Goal: Task Accomplishment & Management: Complete application form

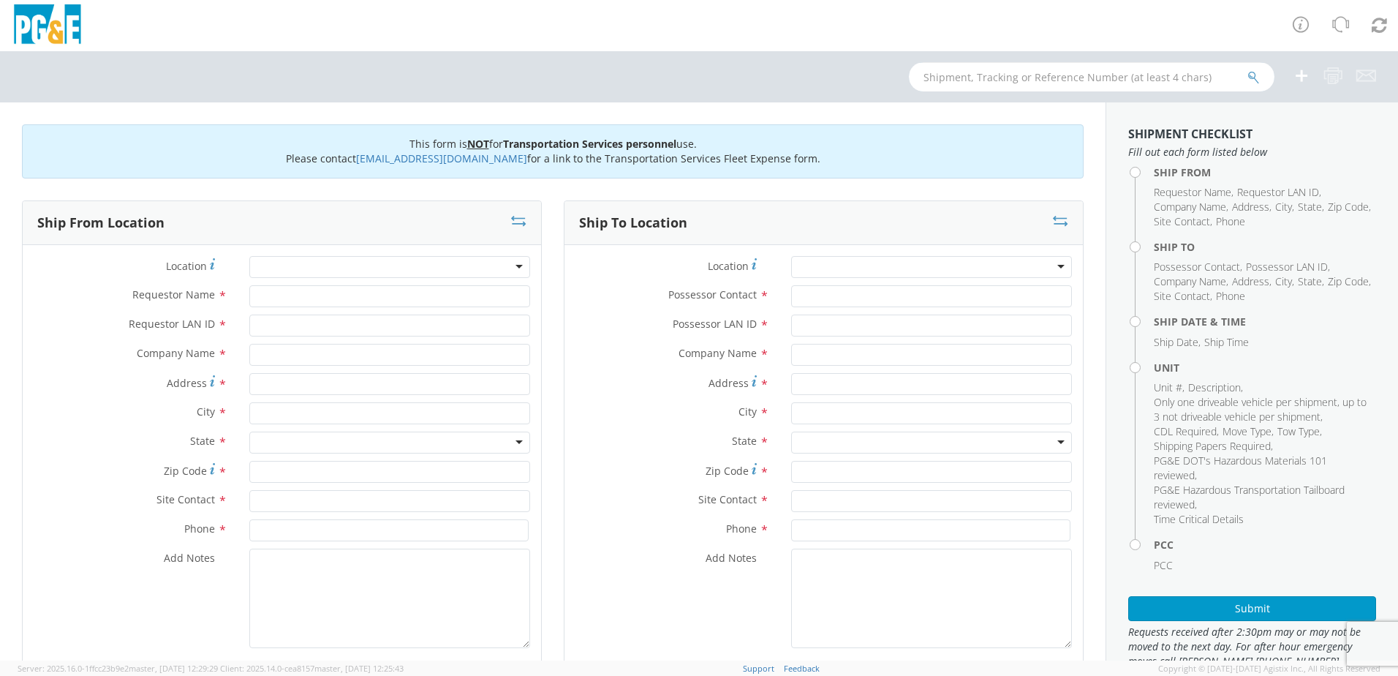
click at [1032, 75] on input "text" at bounding box center [1092, 76] width 366 height 29
type input "B27472"
click at [1250, 73] on icon "submit" at bounding box center [1253, 77] width 12 height 13
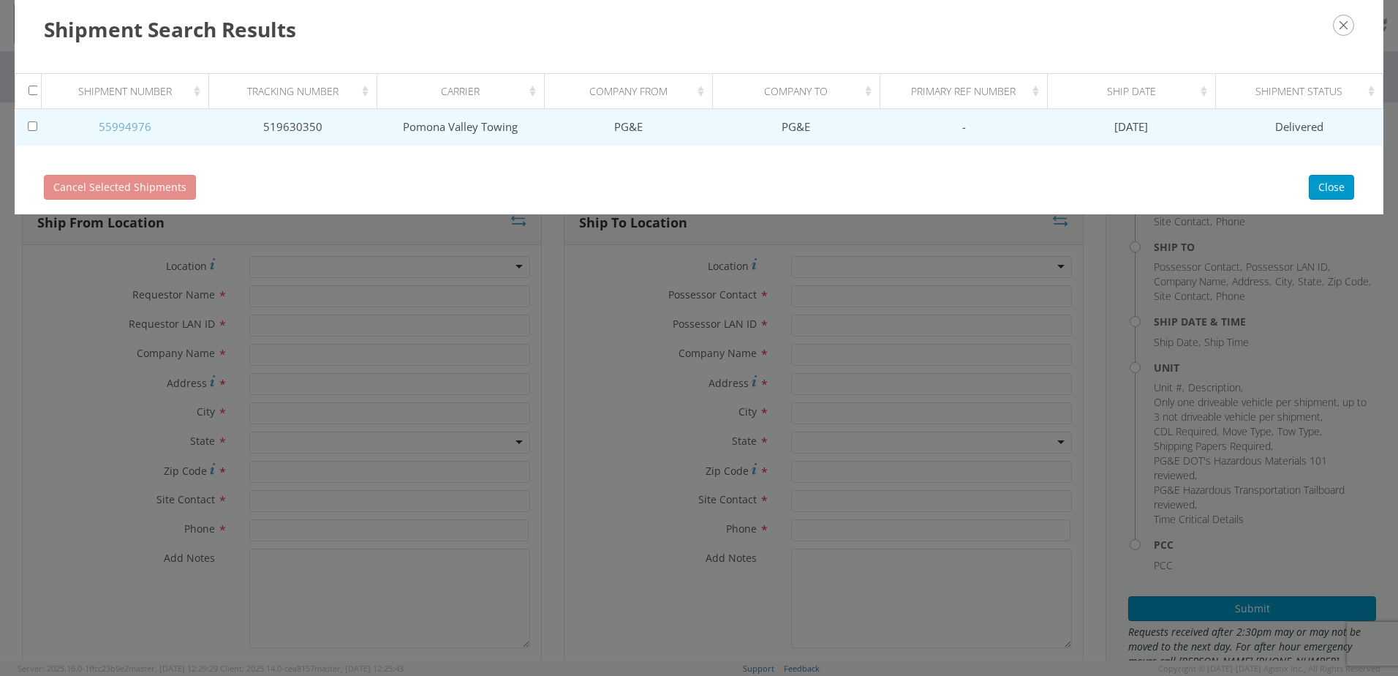
click at [125, 124] on link "55994976" at bounding box center [125, 126] width 53 height 15
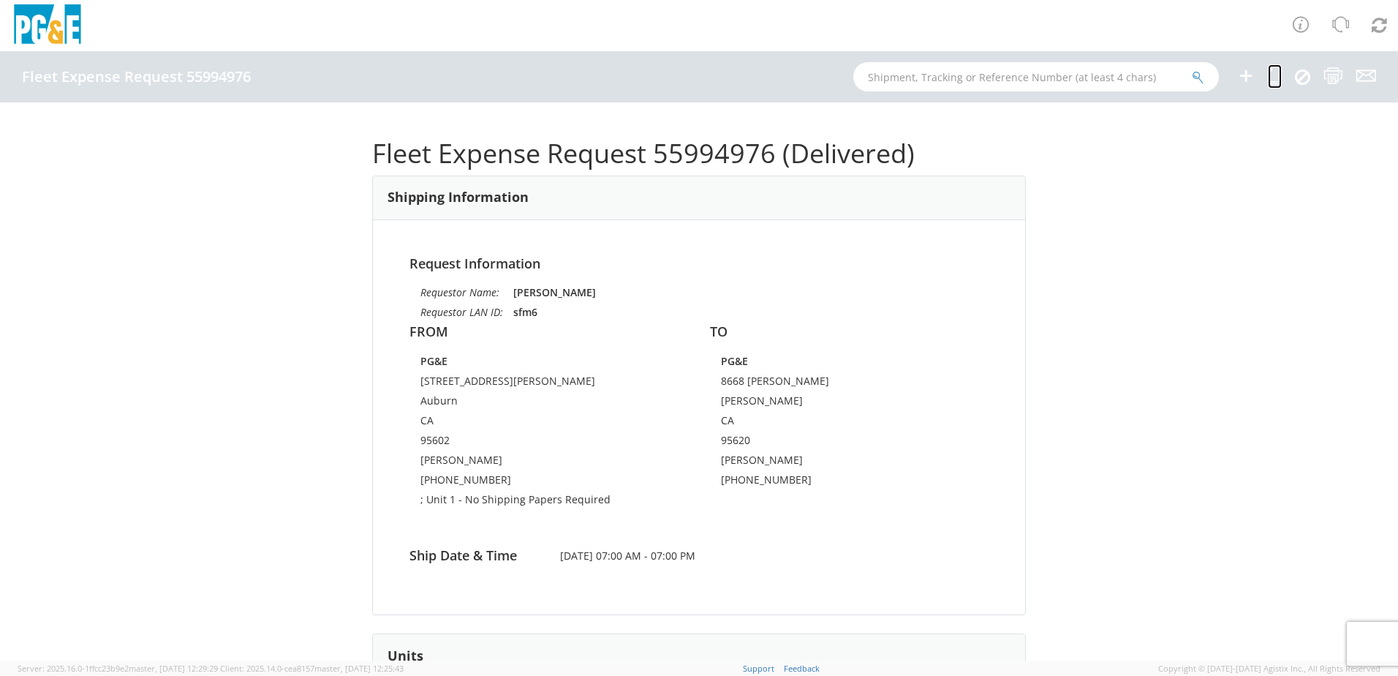
click at [1272, 78] on icon at bounding box center [1275, 76] width 14 height 18
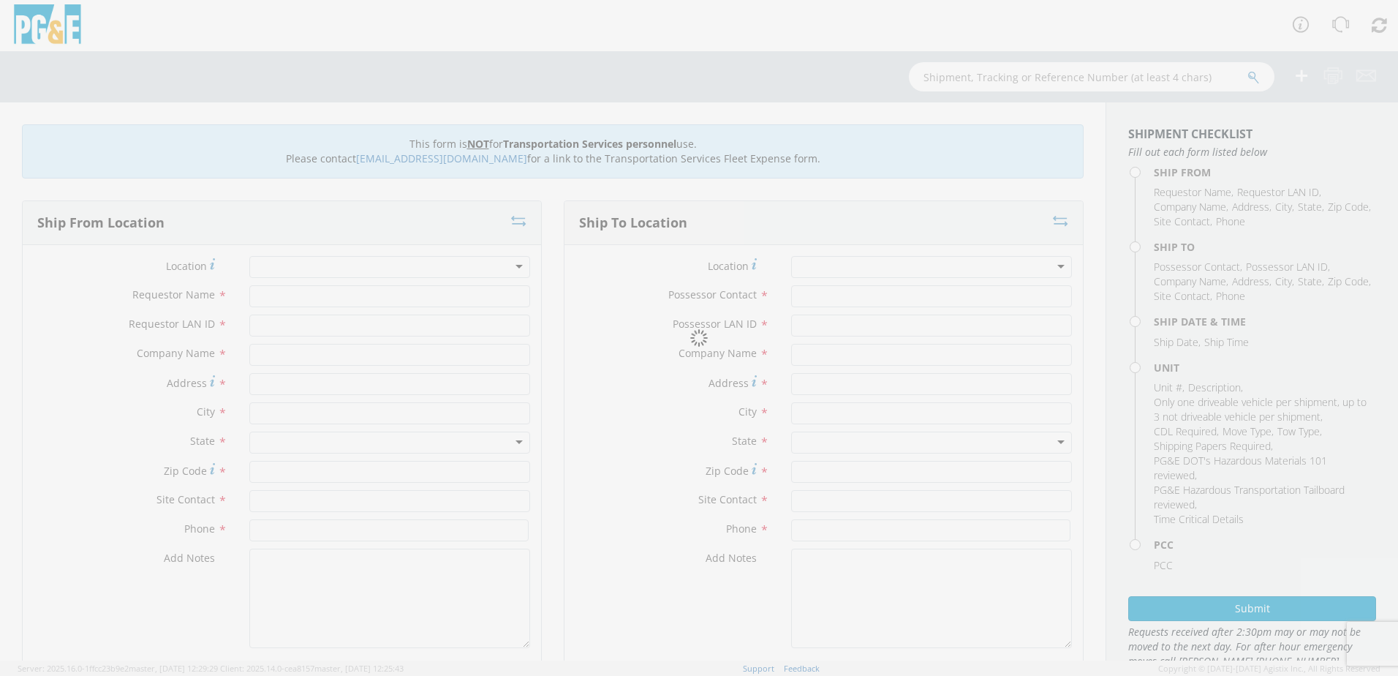
type input "[PERSON_NAME]"
type input "sfm6"
type input "PG&E"
type input "[STREET_ADDRESS][PERSON_NAME]"
type input "Auburn"
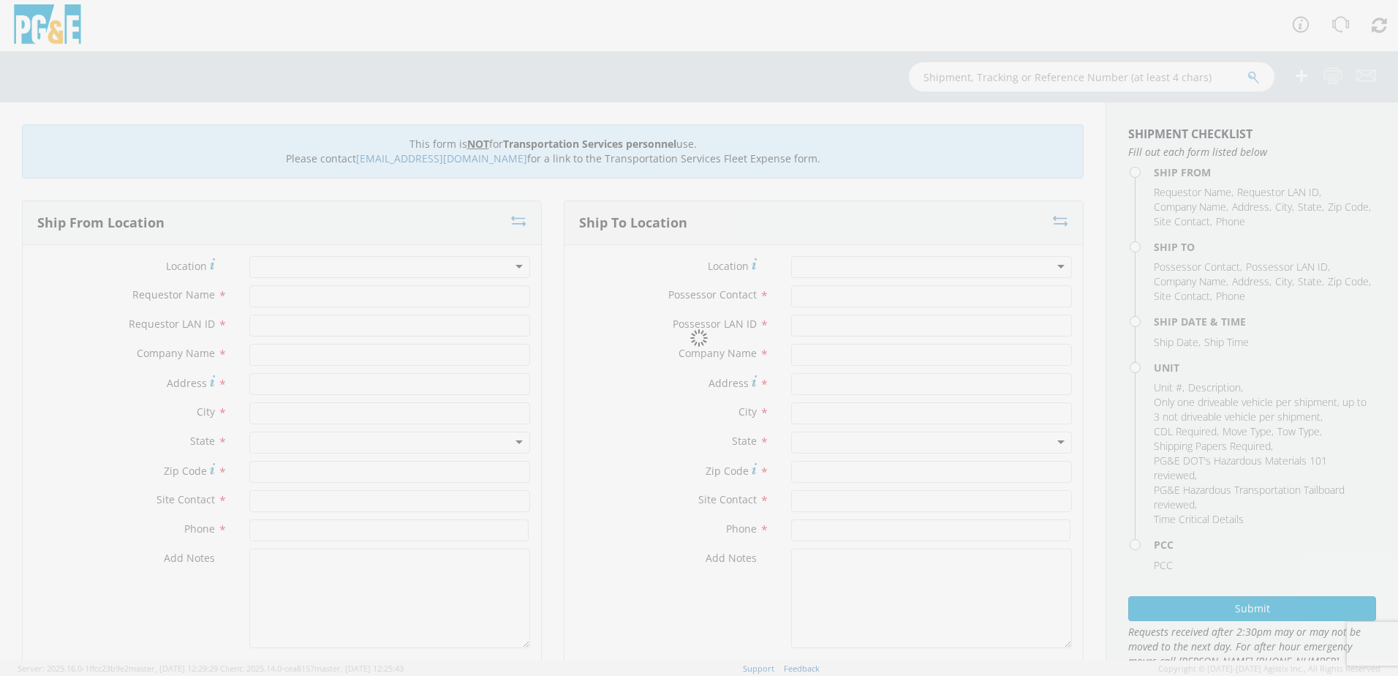
type input "95602"
type input "[PERSON_NAME]"
type input "[PHONE_NUMBER]"
type input "[PERSON_NAME]"
type input "sfm6"
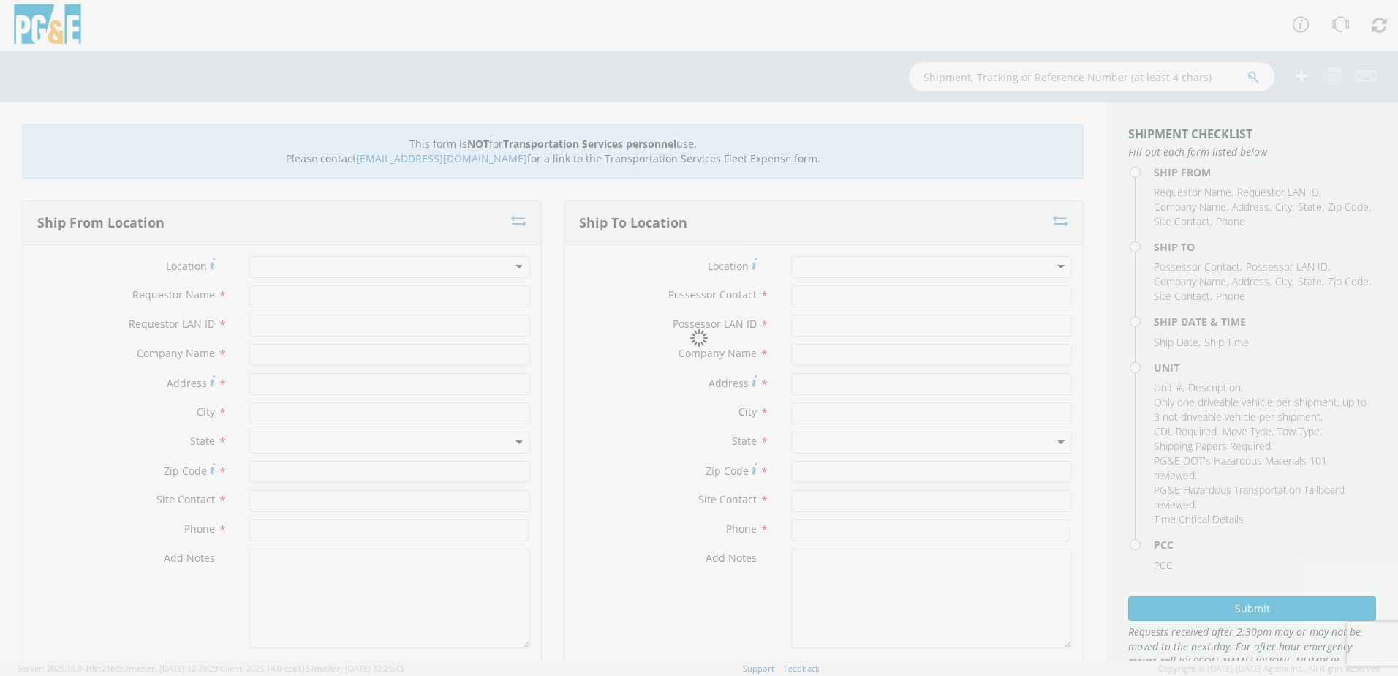
type input "PG&E"
type input "8668 [PERSON_NAME]"
type input "[PERSON_NAME]"
type input "95620"
type input "[PERSON_NAME]"
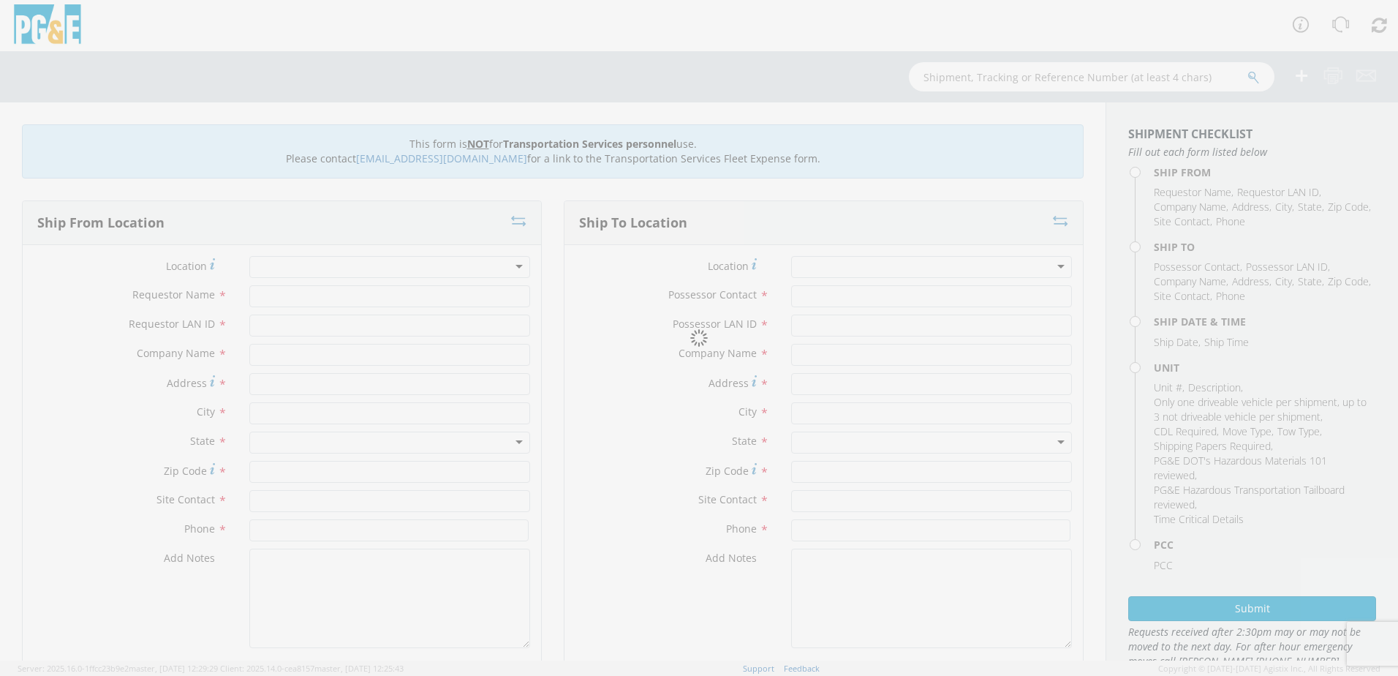
type input "[PHONE_NUMBER]"
type input "[DATE]"
type input "PICKUP; 1/2T 4x4"
type input "7300"
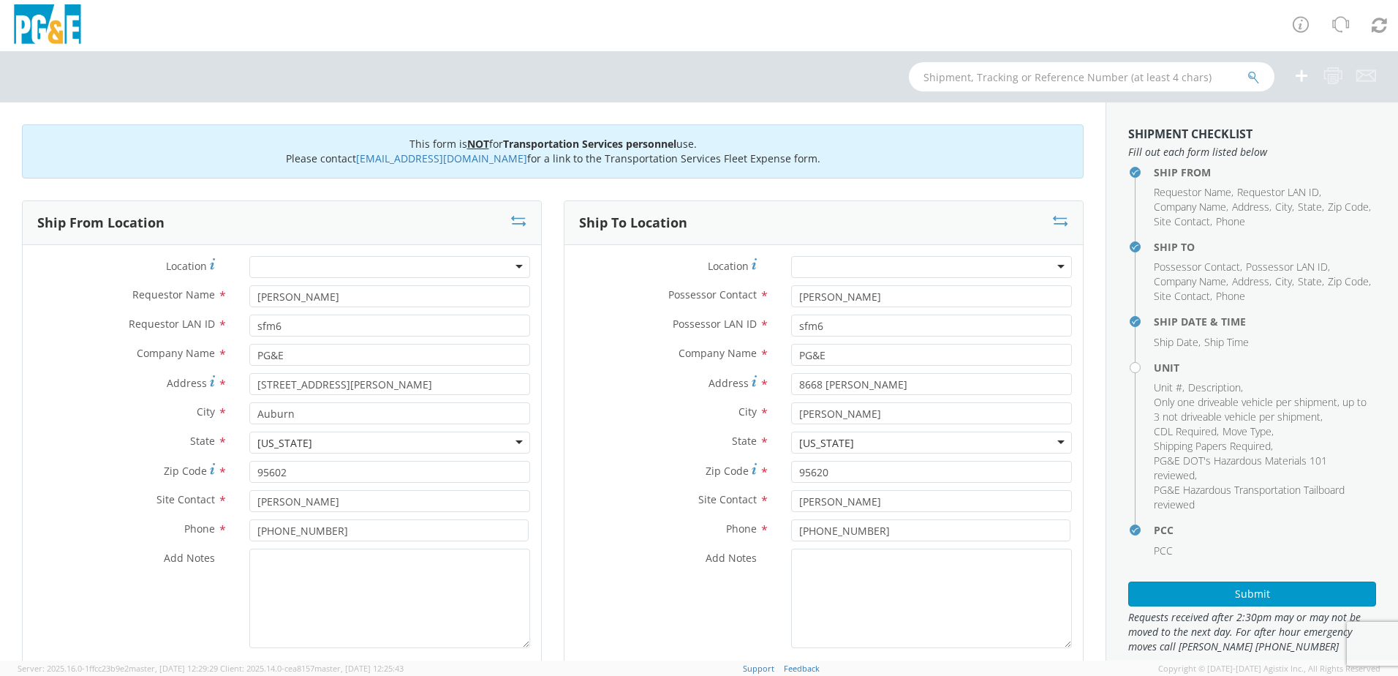
select select "11307"
select select "B27472"
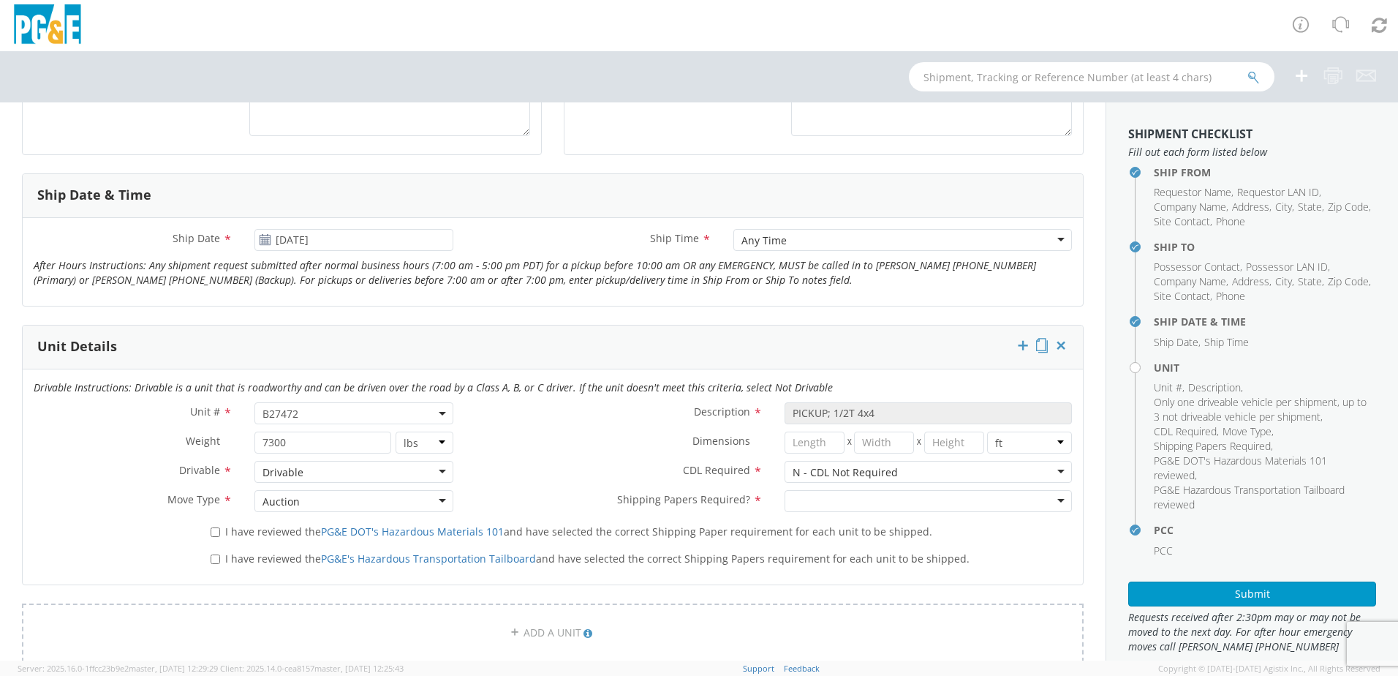
scroll to position [658, 0]
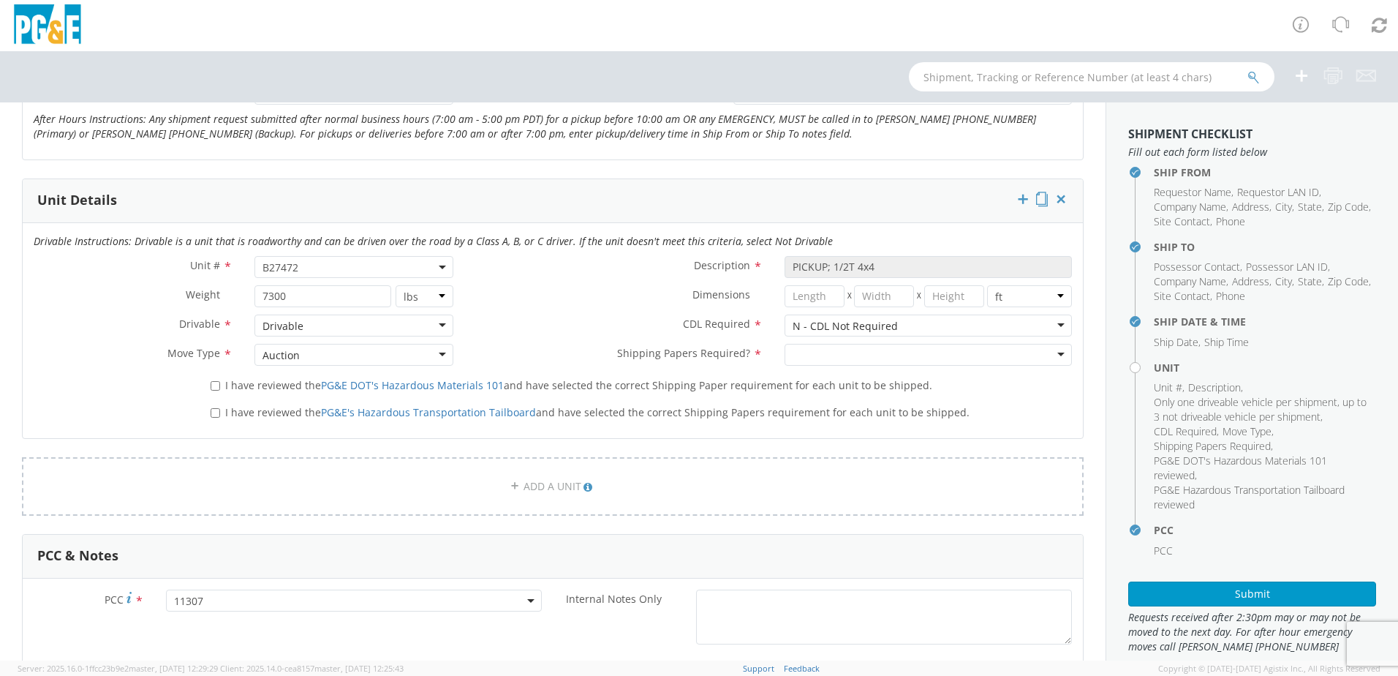
click at [347, 268] on span "B27472" at bounding box center [354, 267] width 183 height 14
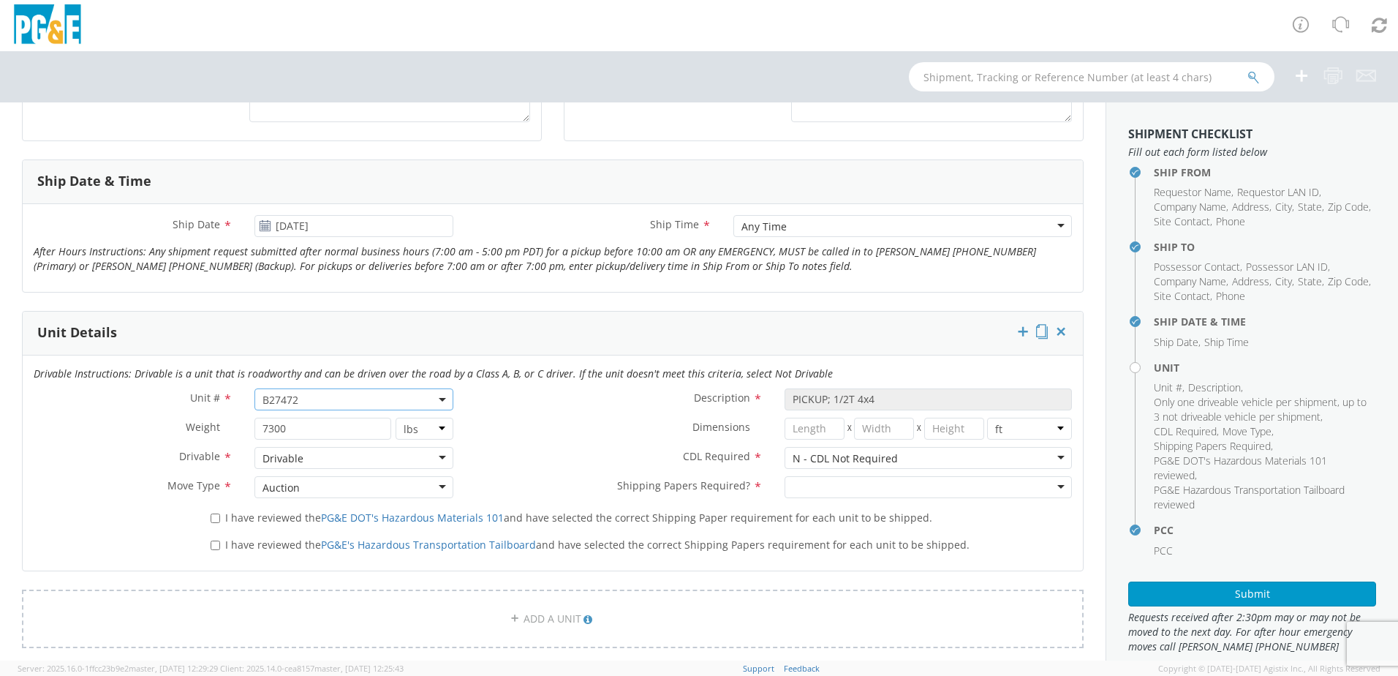
scroll to position [531, 0]
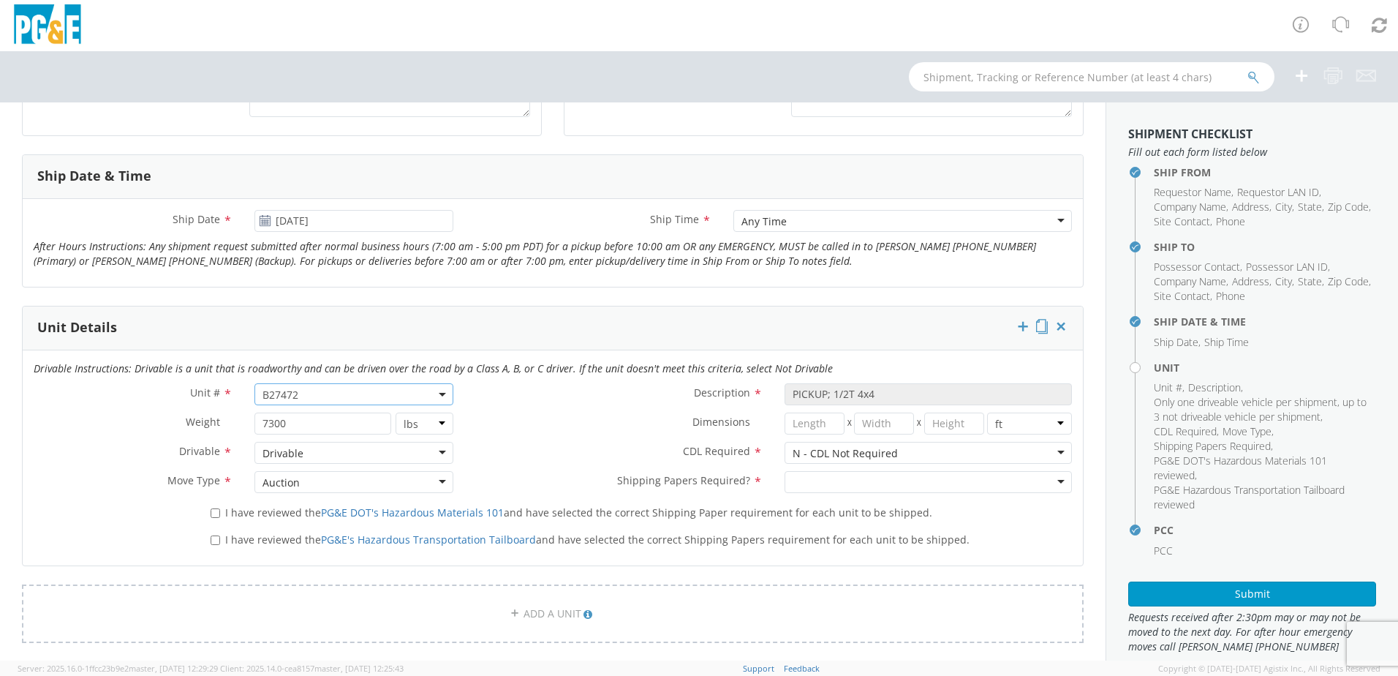
click at [330, 388] on span "B27472" at bounding box center [354, 395] width 183 height 14
click at [319, 418] on input "search" at bounding box center [352, 418] width 189 height 22
type input "B25263"
type input "TRUCK; NON LEAD U/G SPLICING >14000 4X4"
type input "16000"
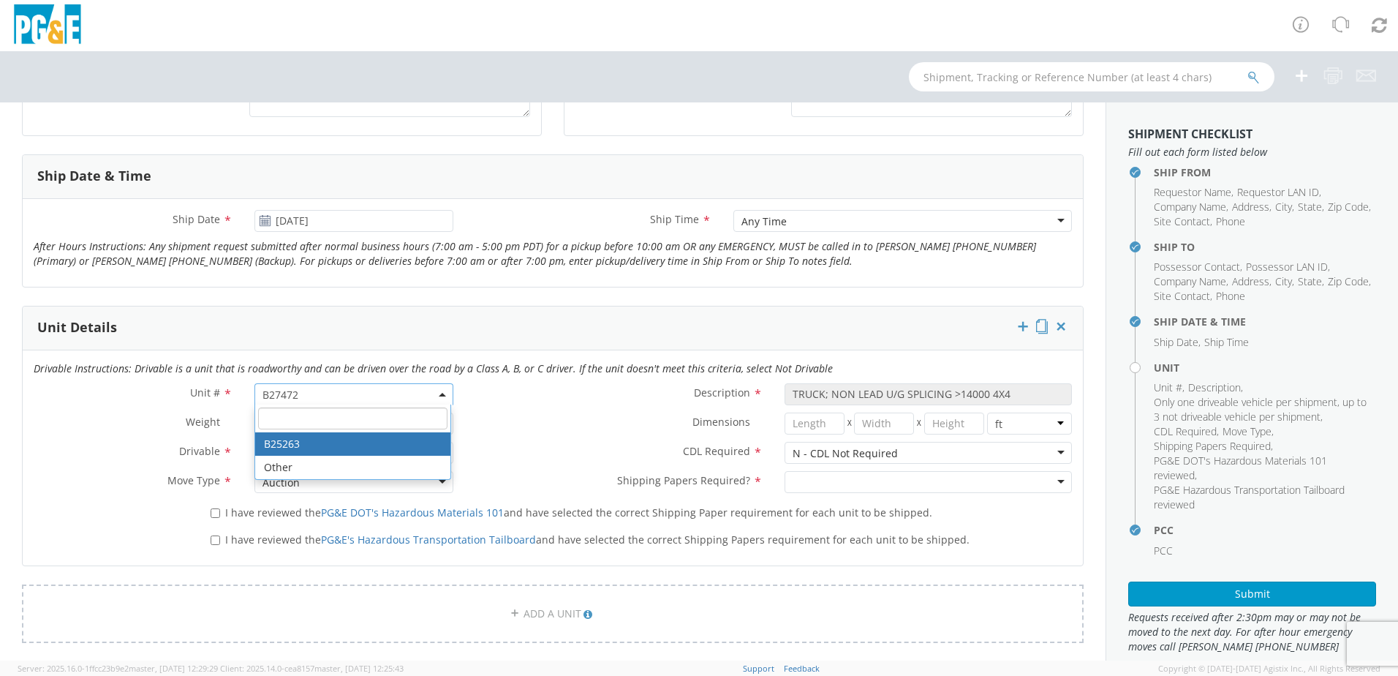
select select "B25263"
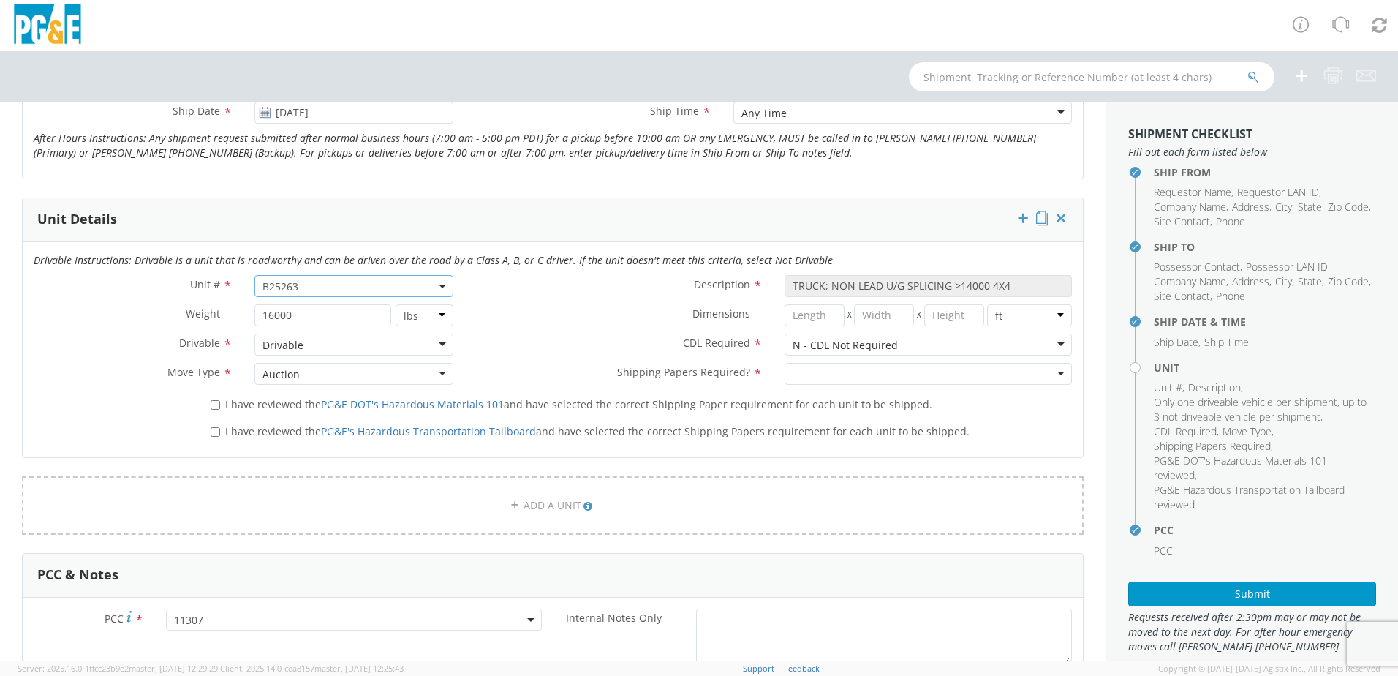
scroll to position [604, 0]
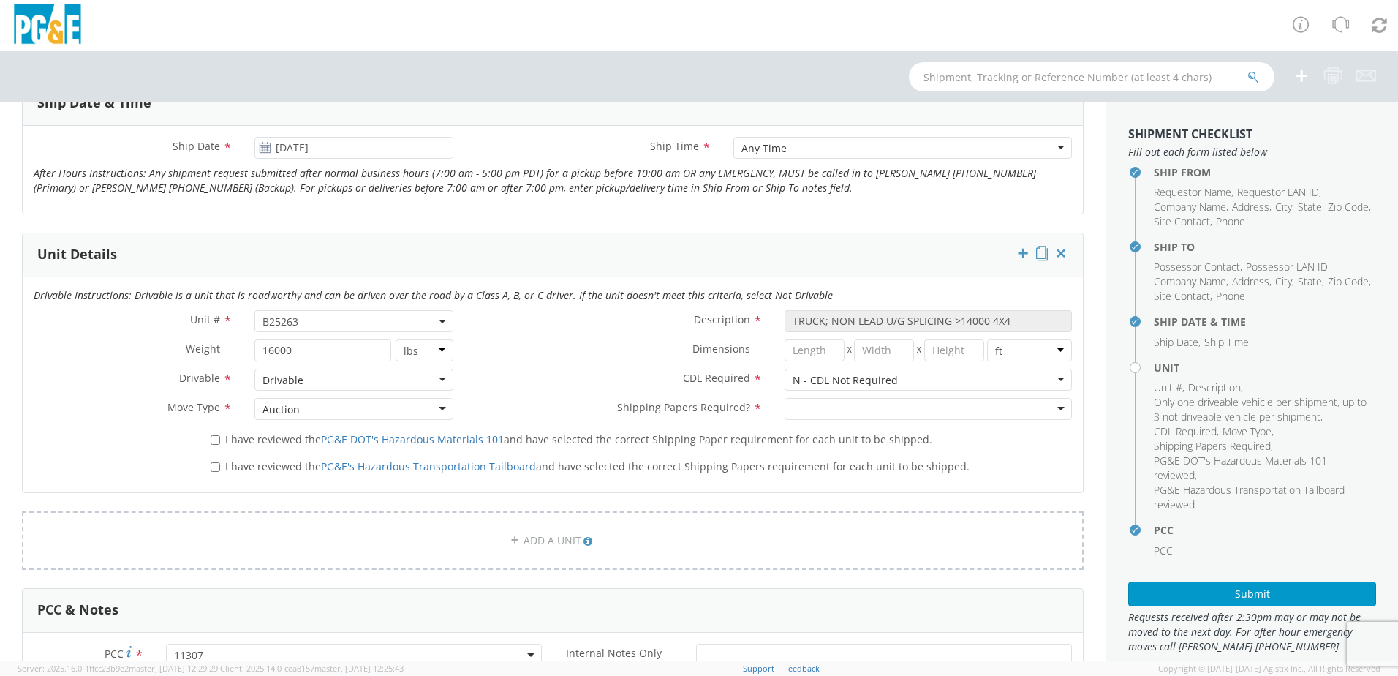
click at [1054, 374] on div "N - CDL Not Required" at bounding box center [928, 380] width 287 height 22
click at [649, 336] on div "Description * TRUCK; NON LEAD U/G SPLICING >14000 4X4" at bounding box center [773, 324] width 619 height 29
click at [1049, 407] on div at bounding box center [928, 409] width 287 height 22
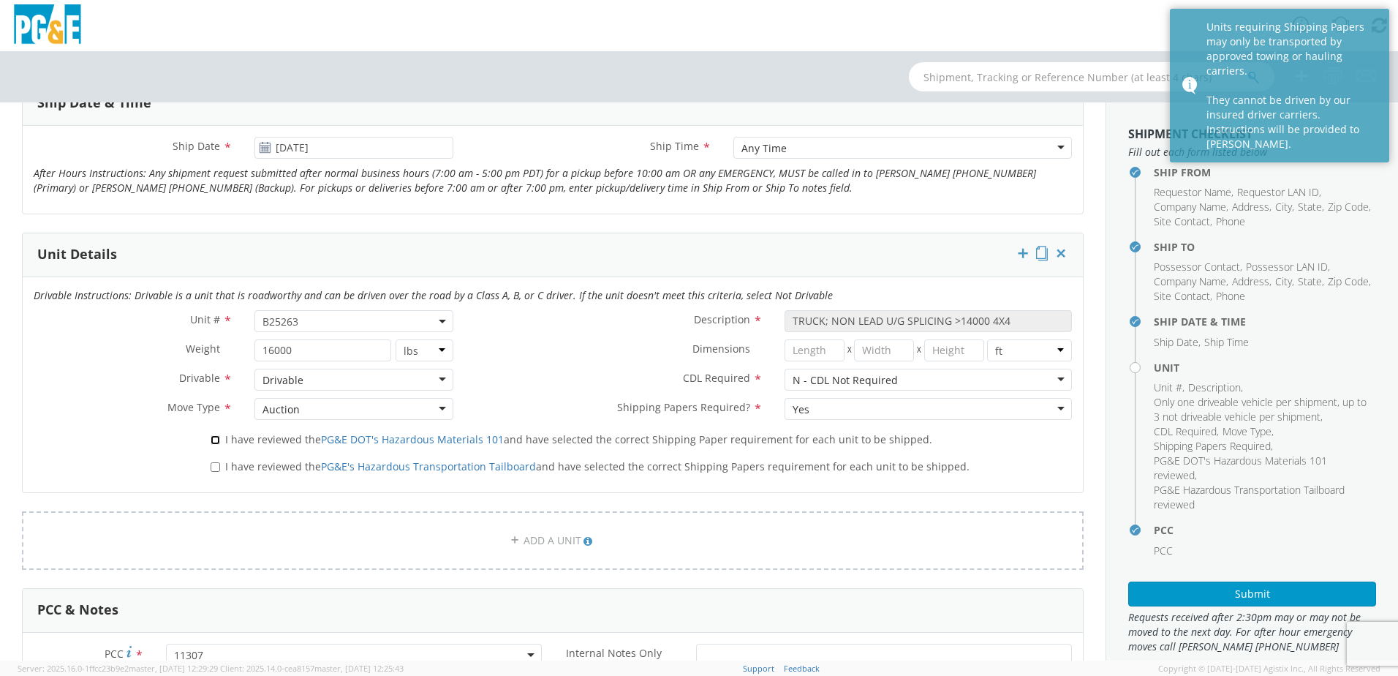
click at [213, 439] on input "I have reviewed the PG&E DOT's Hazardous Materials 101 and have selected the co…" at bounding box center [216, 440] width 10 height 10
checkbox input "true"
click at [214, 464] on input "I have reviewed the PG&E's Hazardous Transportation Tailboard and have selected…" at bounding box center [216, 467] width 10 height 10
checkbox input "true"
click at [1046, 406] on div "Yes" at bounding box center [928, 409] width 287 height 22
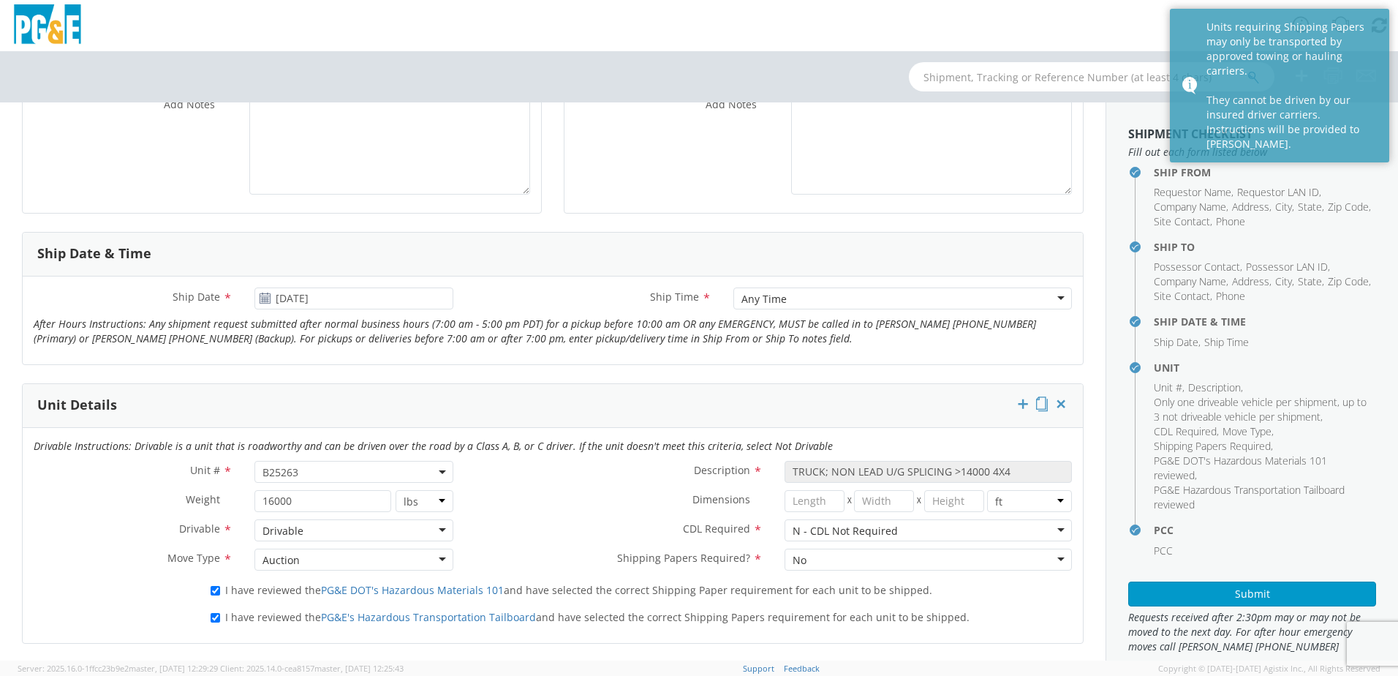
scroll to position [512, 0]
